Goal: Task Accomplishment & Management: Manage account settings

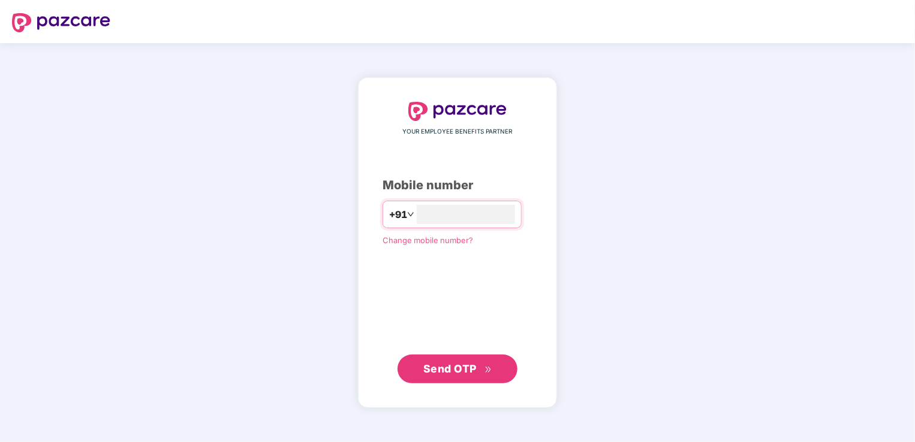
type input "**********"
click at [458, 373] on span "Send OTP" at bounding box center [449, 368] width 53 height 13
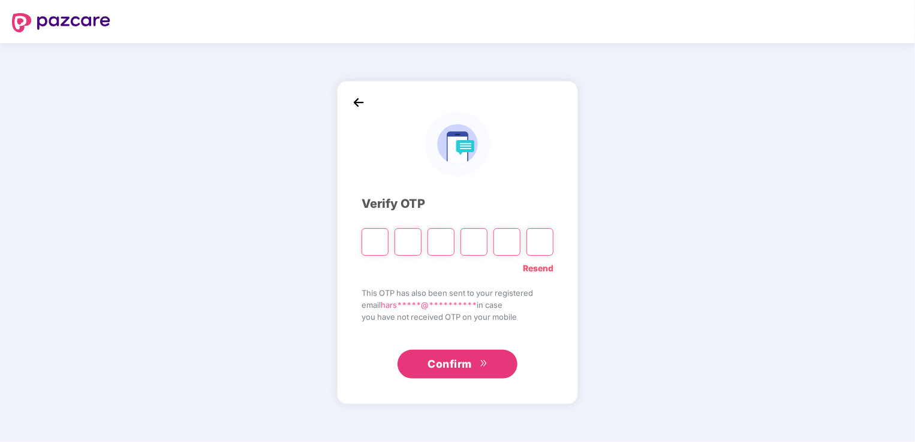
type input "*"
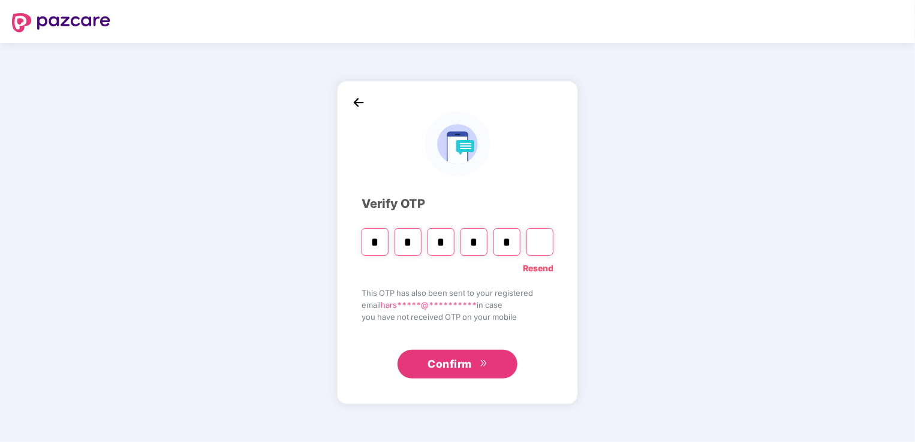
type input "*"
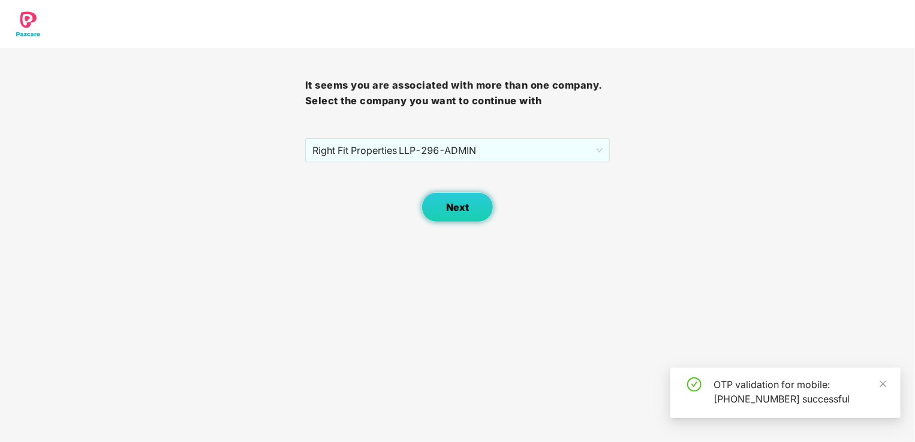
click at [456, 206] on span "Next" at bounding box center [457, 207] width 23 height 11
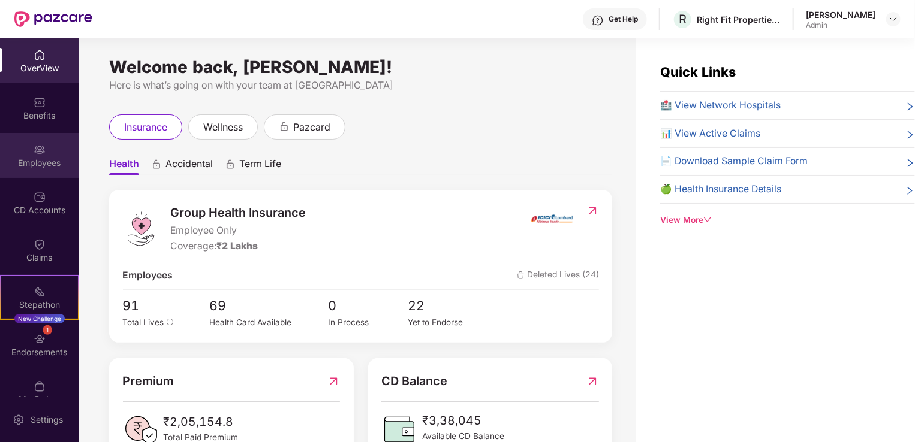
click at [29, 147] on div "Employees" at bounding box center [39, 155] width 79 height 45
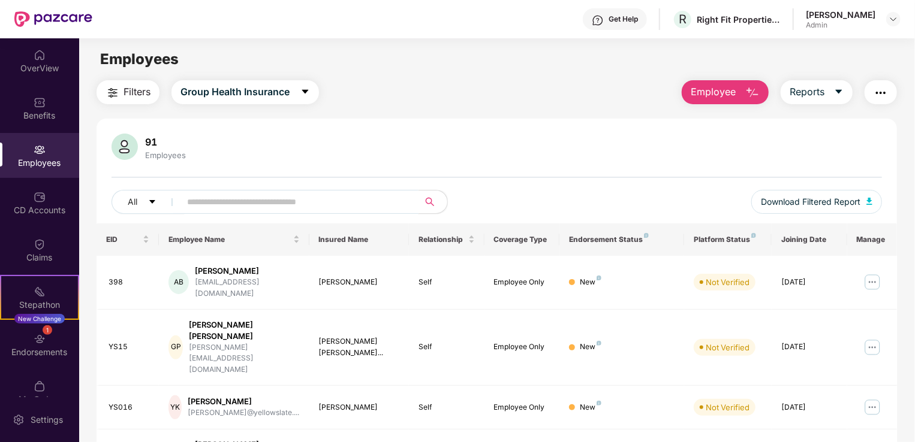
click at [251, 208] on input "text" at bounding box center [294, 202] width 215 height 18
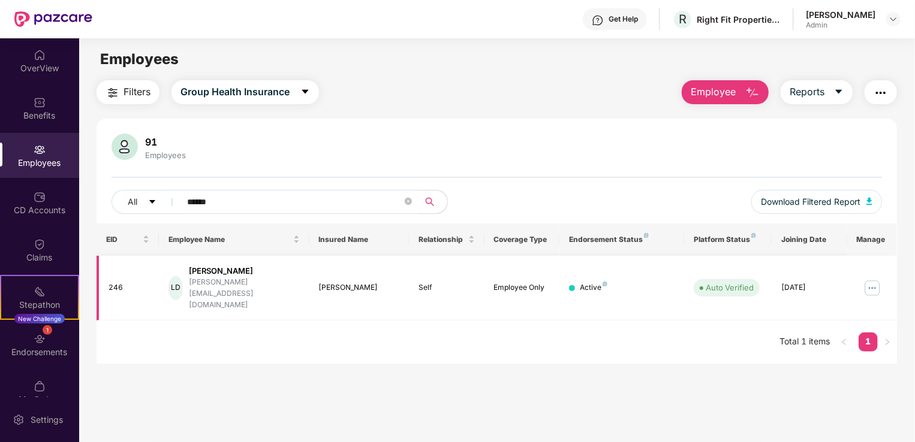
type input "******"
click at [865, 282] on img at bounding box center [871, 288] width 19 height 19
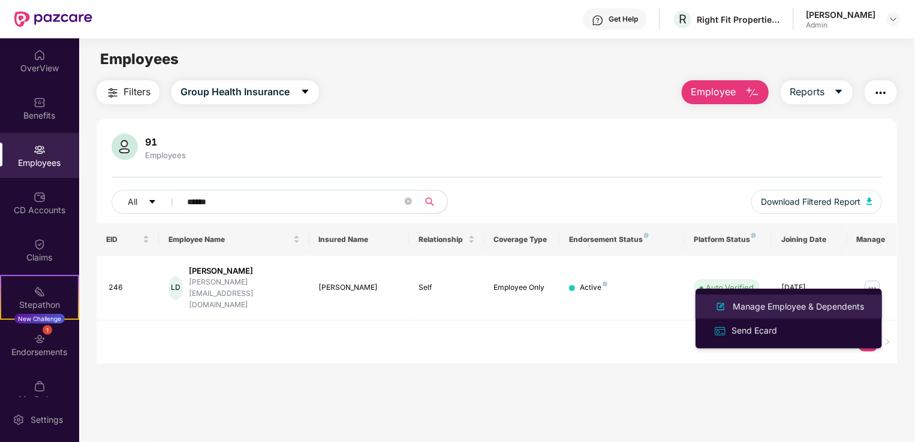
click at [820, 300] on div "Manage Employee & Dependents" at bounding box center [798, 306] width 136 height 13
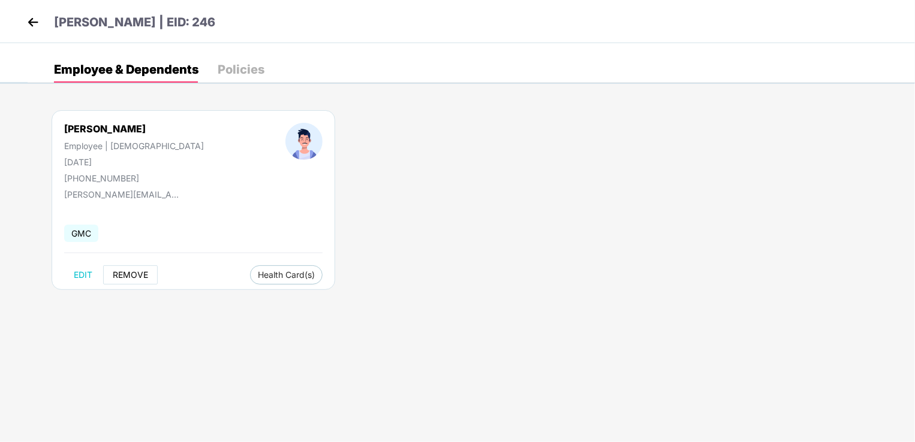
click at [119, 279] on span "REMOVE" at bounding box center [130, 275] width 35 height 10
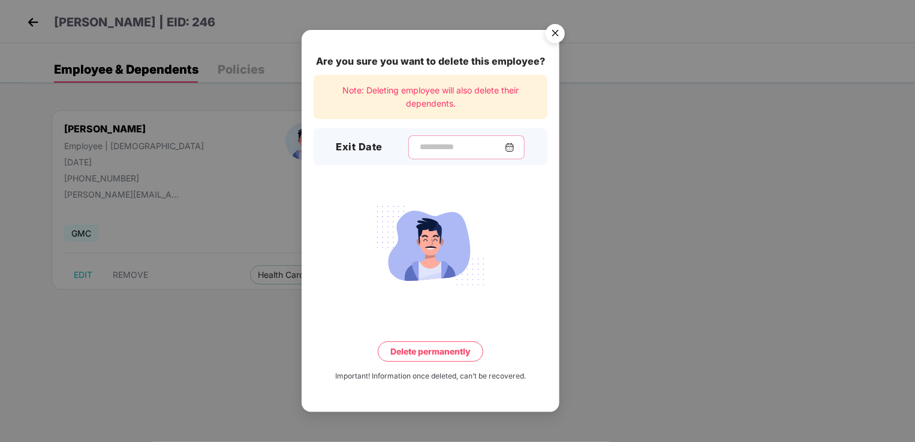
click at [453, 145] on input at bounding box center [461, 147] width 86 height 13
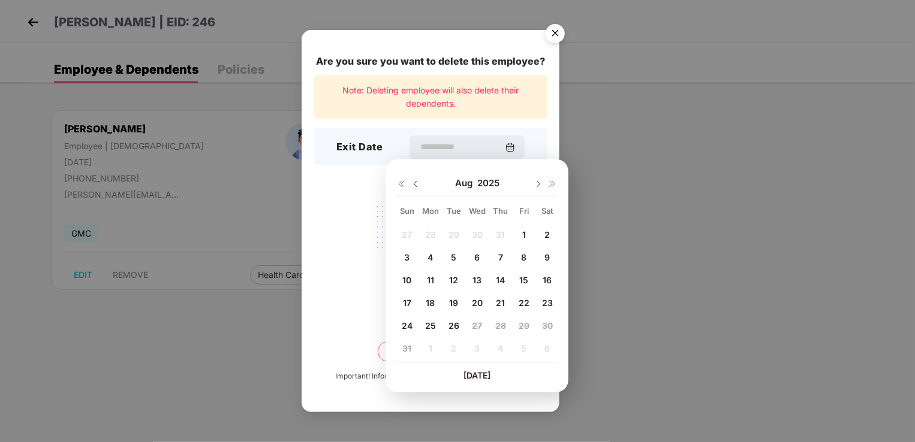
click at [460, 326] on div "26" at bounding box center [454, 325] width 18 height 18
type input "**********"
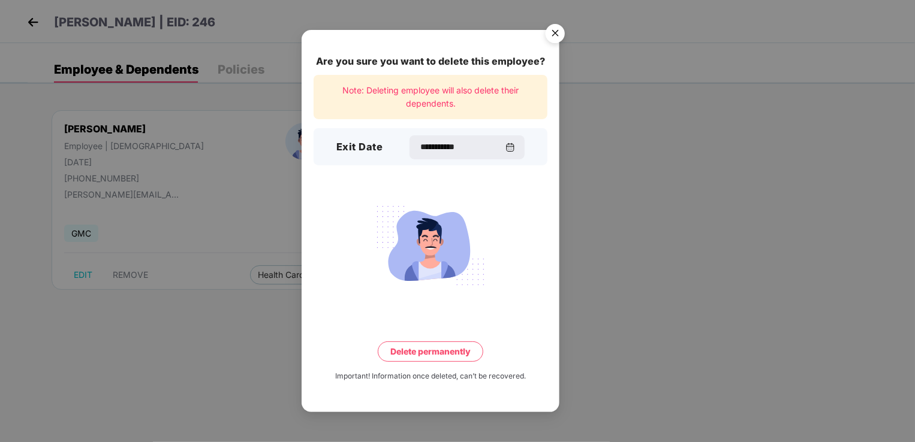
click at [432, 352] on button "Delete permanently" at bounding box center [430, 352] width 105 height 20
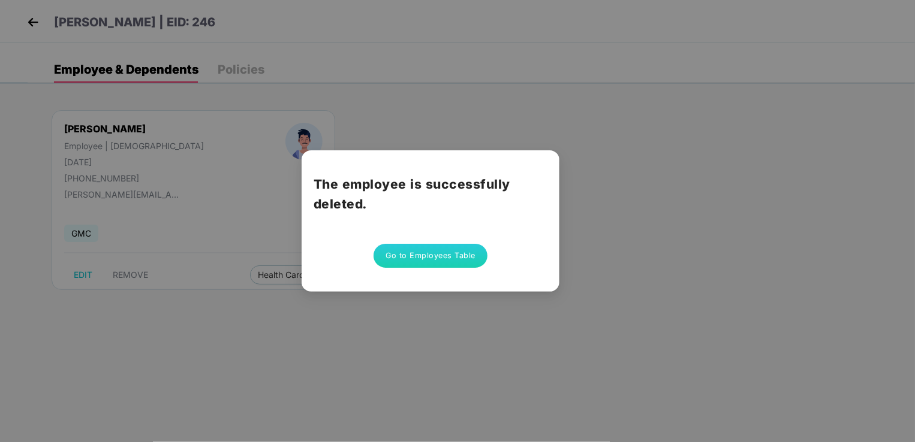
click at [414, 255] on button "Go to Employees Table" at bounding box center [430, 256] width 114 height 24
